Goal: Subscribe to service/newsletter

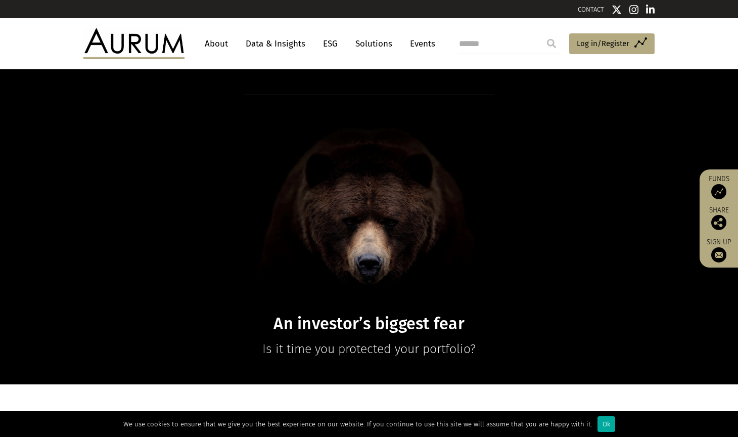
click at [211, 42] on link "About" at bounding box center [216, 43] width 33 height 19
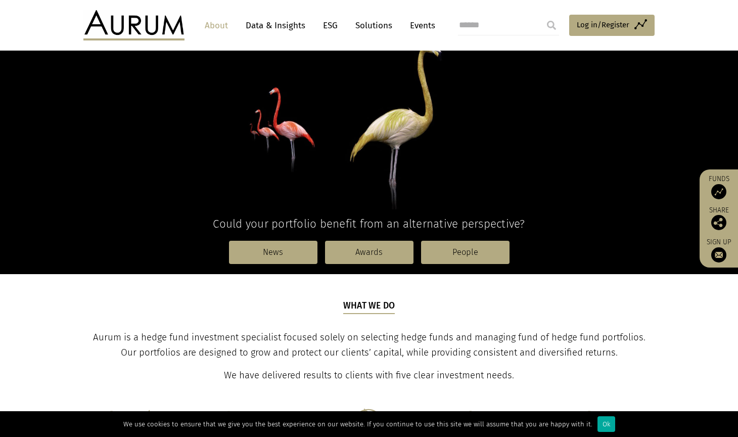
scroll to position [134, 0]
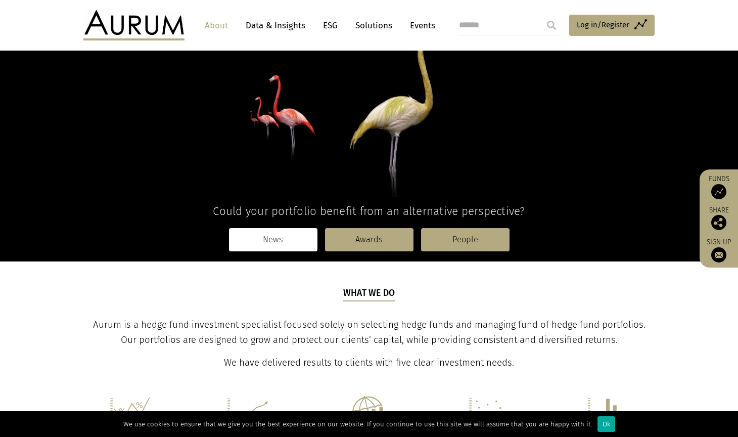
click at [289, 246] on link "News" at bounding box center [273, 239] width 88 height 23
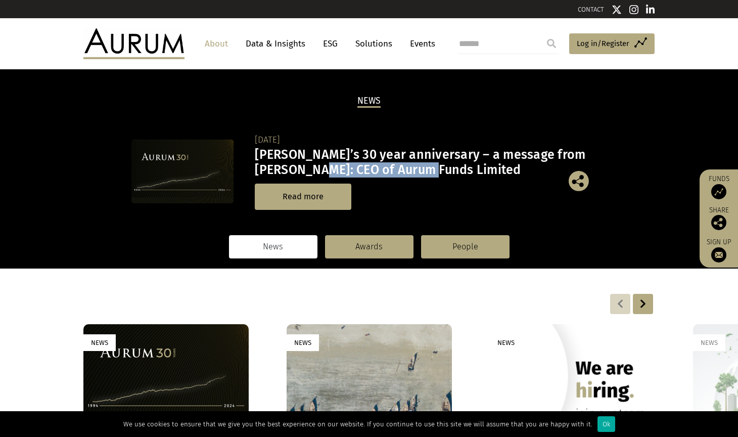
drag, startPoint x: 330, startPoint y: 168, endPoint x: 443, endPoint y: 167, distance: 113.2
click at [443, 167] on h3 "Aurum’s 30 year anniversary – a message from Kevin Gundle: CEO of Aurum Funds L…" at bounding box center [429, 162] width 349 height 30
click at [483, 180] on div "19/09/2024 Aurum’s 30 year anniversary – a message from Kevin Gundle: CEO of Au…" at bounding box center [429, 171] width 349 height 77
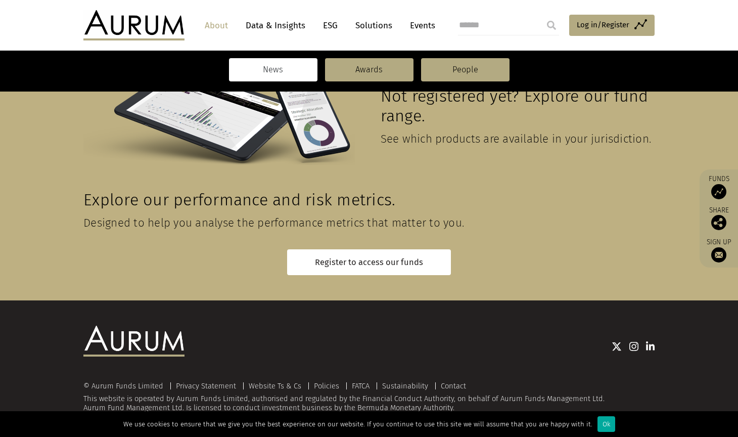
scroll to position [593, 0]
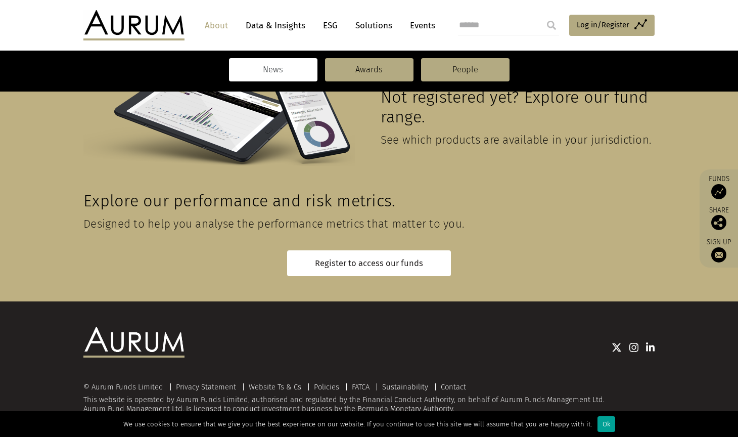
click at [598, 429] on div "Ok" at bounding box center [607, 424] width 18 height 16
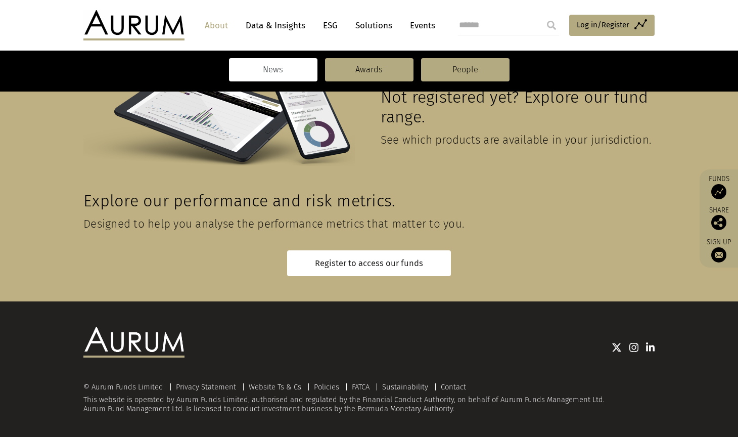
click at [716, 193] on img at bounding box center [718, 191] width 15 height 15
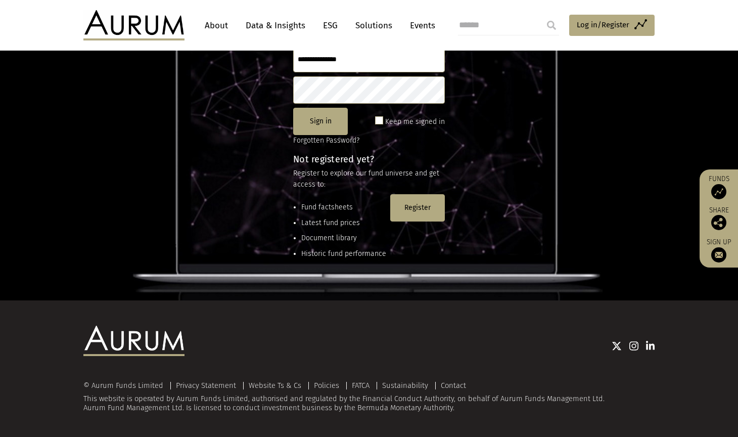
scroll to position [136, 0]
click at [607, 25] on span "Log in/Register" at bounding box center [603, 25] width 53 height 12
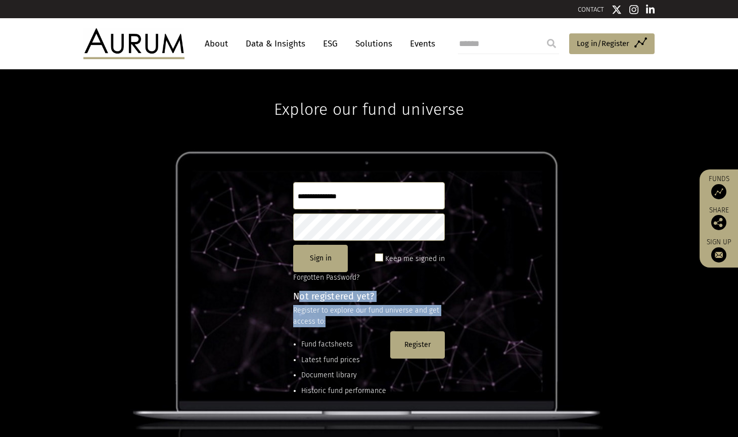
drag, startPoint x: 297, startPoint y: 297, endPoint x: 324, endPoint y: 315, distance: 32.0
click at [324, 315] on div "Not registered yet? Register to explore our fund universe and get access to: Fu…" at bounding box center [369, 350] width 152 height 116
click at [340, 319] on p "Register to explore our fund universe and get access to:" at bounding box center [369, 316] width 152 height 23
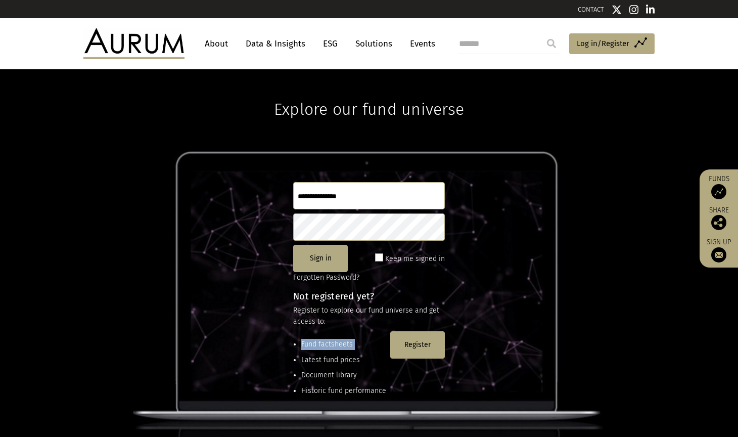
drag, startPoint x: 333, startPoint y: 322, endPoint x: 293, endPoint y: 299, distance: 46.2
click at [293, 298] on div "Explore our fund universe Sign in Keep me signed in Forgotten Password? Not reg…" at bounding box center [369, 253] width 738 height 368
click at [331, 316] on p "Register to explore our fund universe and get access to:" at bounding box center [369, 316] width 152 height 23
drag, startPoint x: 327, startPoint y: 320, endPoint x: 292, endPoint y: 297, distance: 41.6
click at [292, 297] on div "Explore our fund universe Sign in Keep me signed in Forgotten Password? Not reg…" at bounding box center [369, 253] width 738 height 368
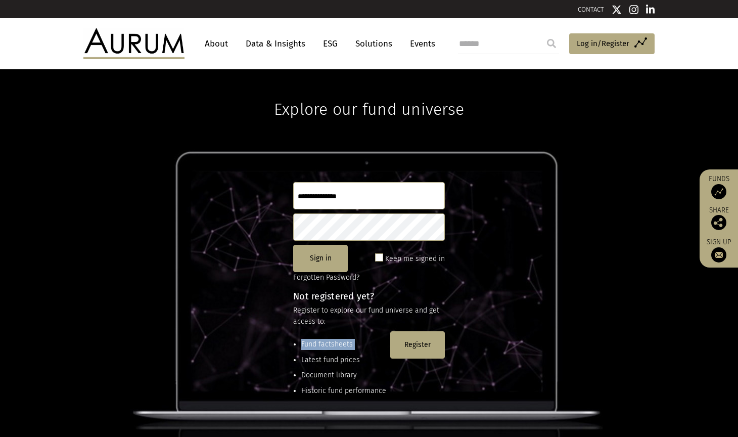
click at [334, 318] on p "Register to explore our fund universe and get access to:" at bounding box center [369, 316] width 152 height 23
click at [615, 42] on span "Log in/Register" at bounding box center [603, 43] width 53 height 12
click at [719, 252] on img at bounding box center [718, 254] width 15 height 15
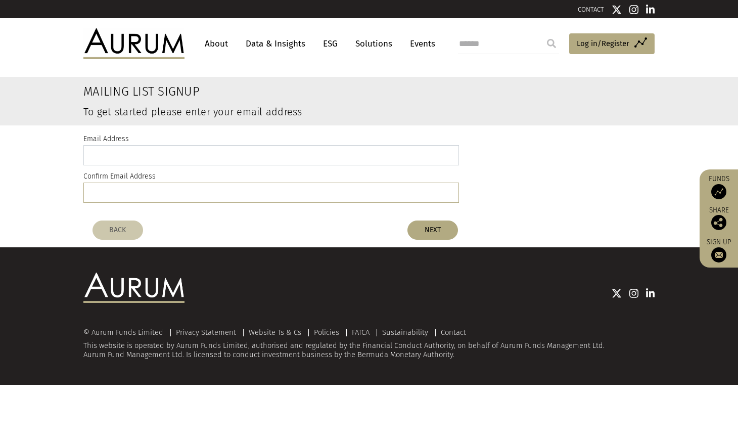
type input "**********"
click at [430, 229] on button "NEXT" at bounding box center [432, 229] width 51 height 19
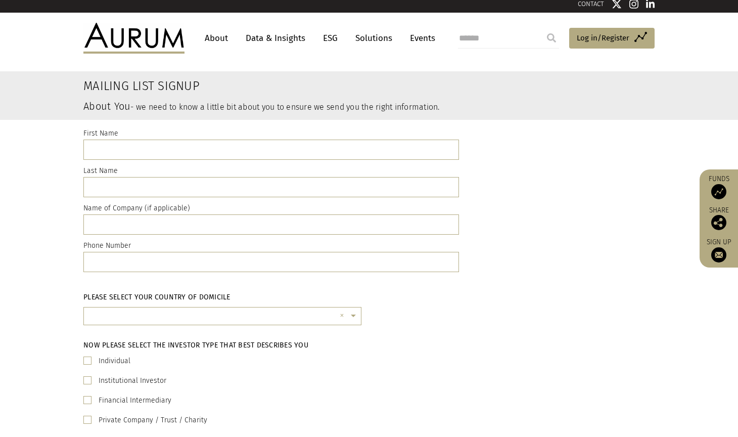
scroll to position [6, 0]
click at [90, 358] on span at bounding box center [87, 360] width 8 height 8
click at [115, 147] on input "text" at bounding box center [271, 150] width 376 height 20
type input "*****"
type input "*********"
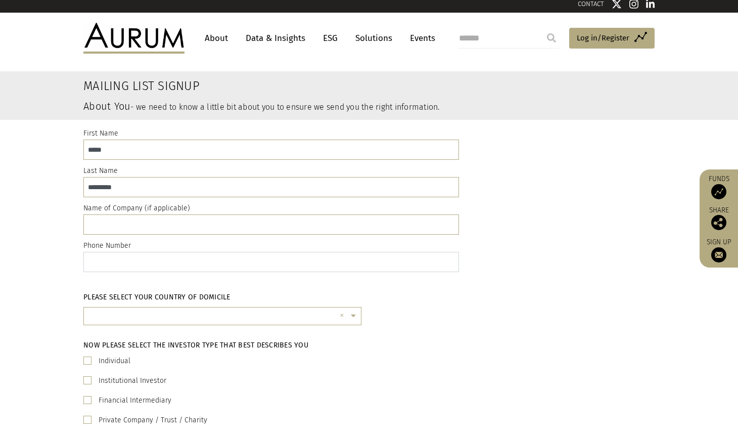
type input "*"
type input "***"
type input "********"
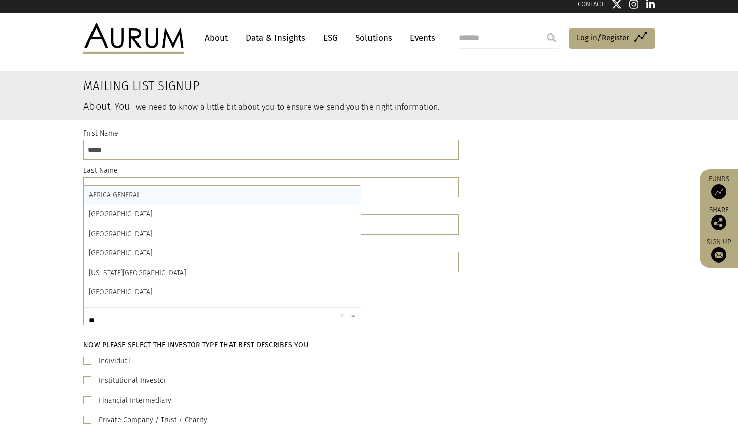
type input "***"
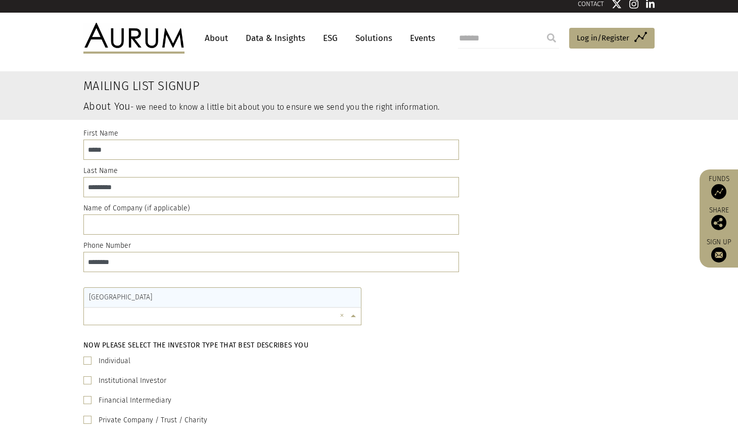
type input "*********"
click at [335, 350] on div "Now please select the investor type that best describes you Individual Institut…" at bounding box center [368, 383] width 571 height 86
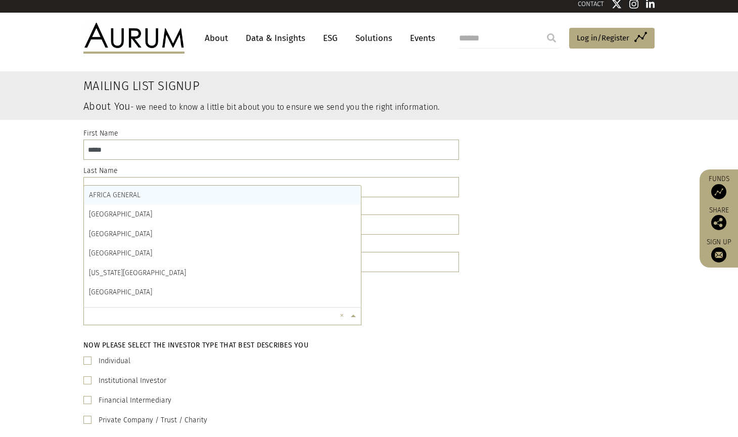
click at [354, 314] on span at bounding box center [354, 315] width 13 height 11
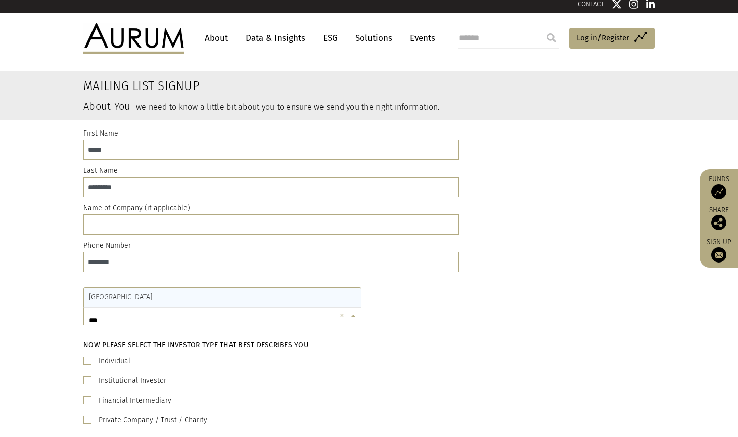
scroll to position [0, 0]
type input "*"
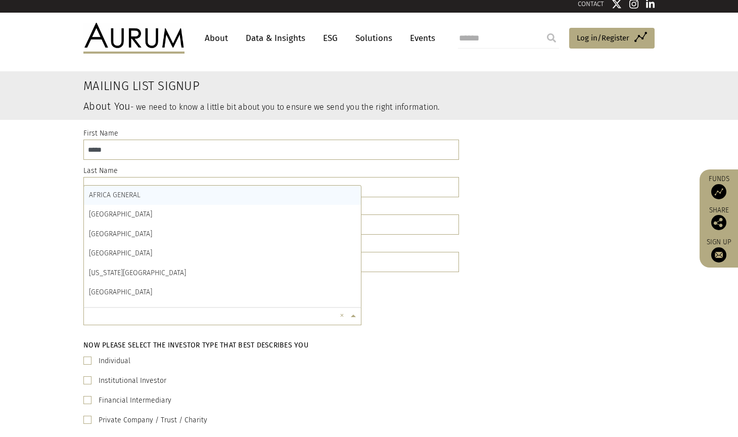
type input "*"
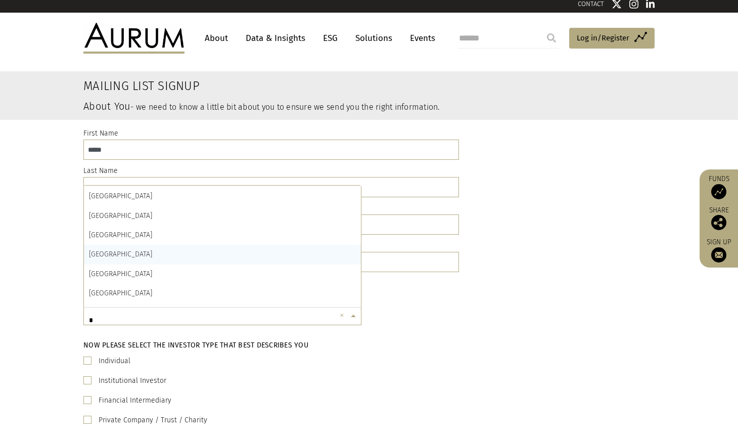
scroll to position [1391, 0]
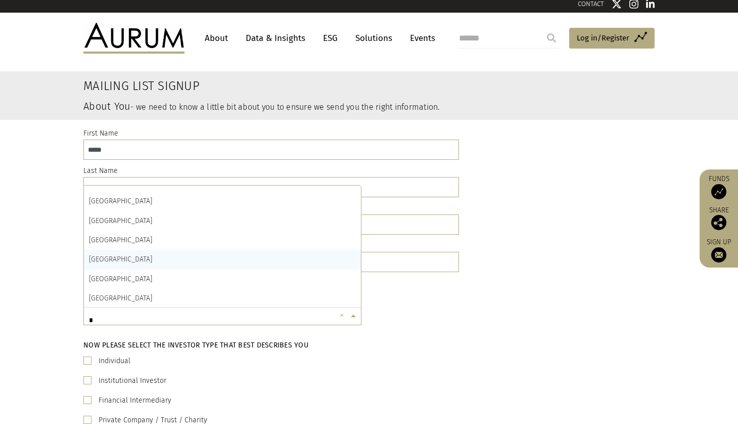
click at [129, 250] on div "SINGAPORE" at bounding box center [222, 259] width 277 height 19
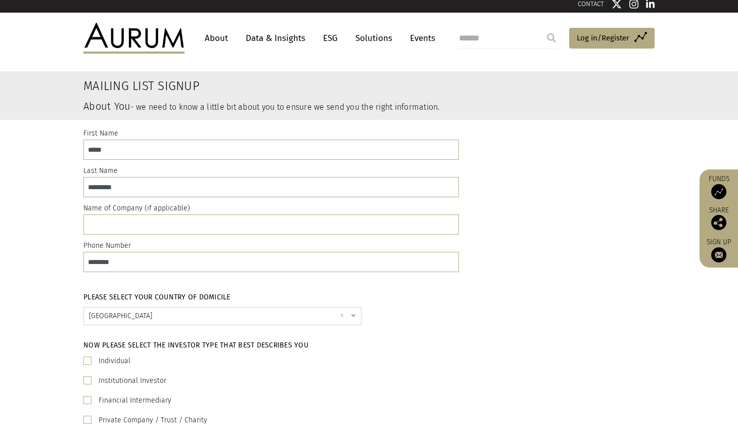
click at [313, 362] on div "Individual" at bounding box center [368, 361] width 571 height 12
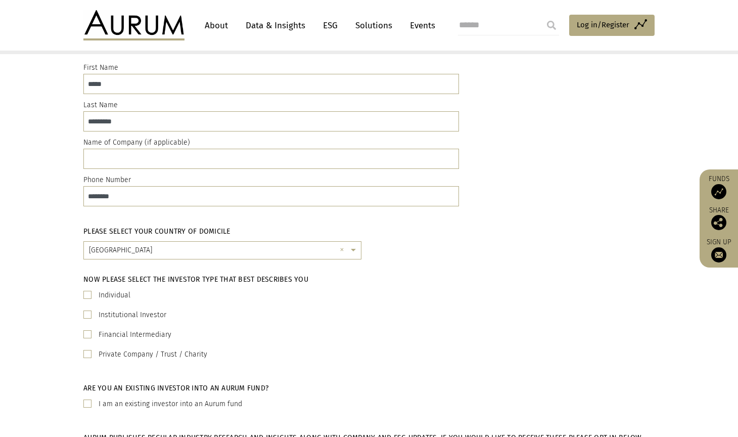
scroll to position [90, 0]
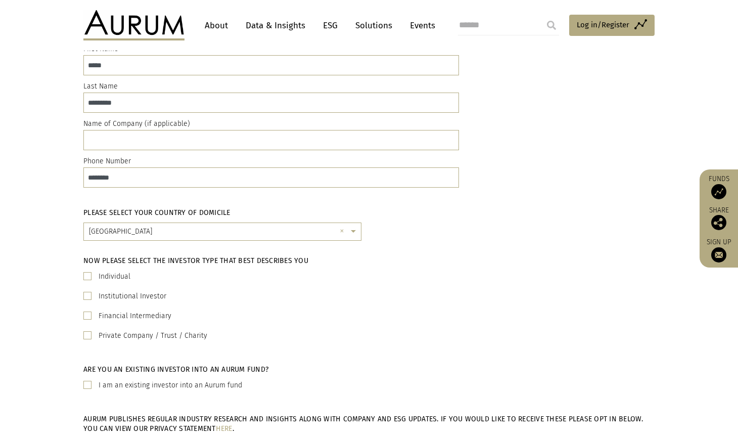
click at [88, 275] on span at bounding box center [87, 276] width 8 height 8
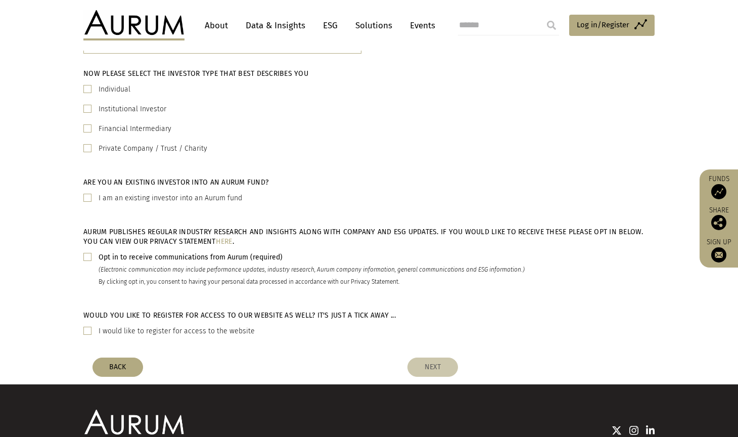
scroll to position [279, 0]
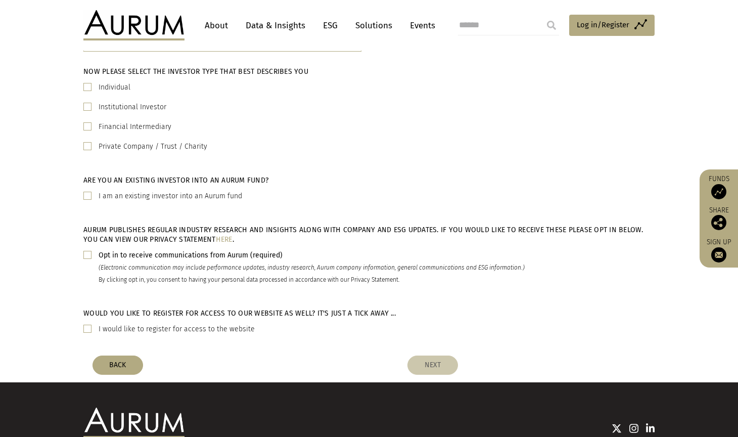
click at [85, 328] on span at bounding box center [87, 329] width 8 height 8
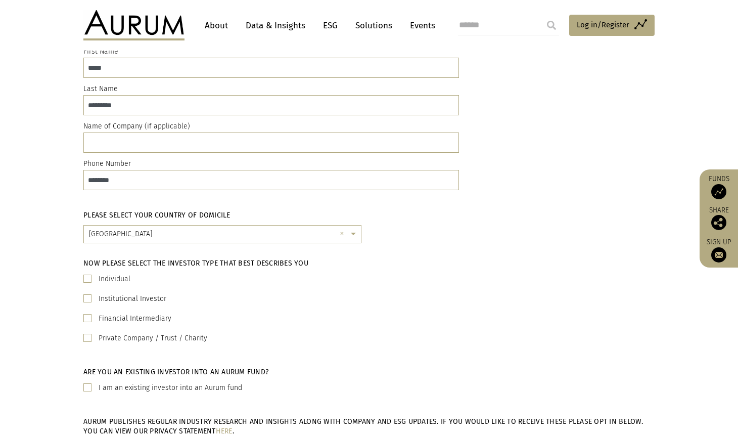
scroll to position [64, 0]
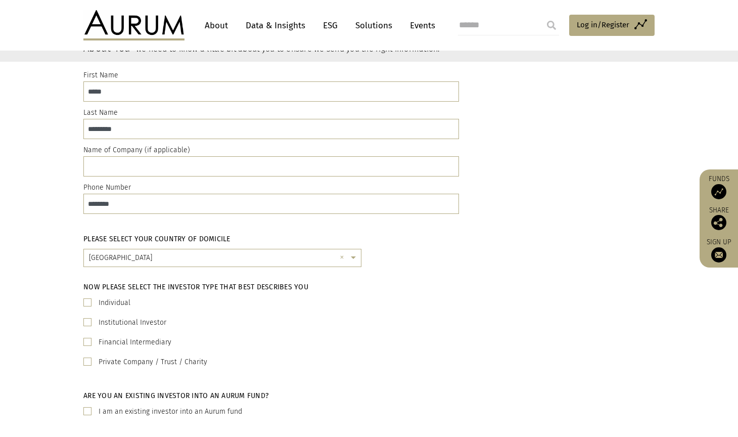
click at [218, 28] on link "About" at bounding box center [216, 25] width 33 height 19
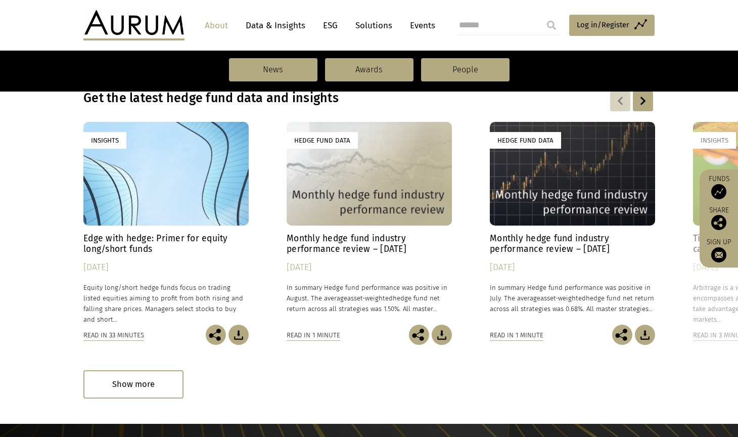
scroll to position [713, 0]
